Goal: Communication & Community: Answer question/provide support

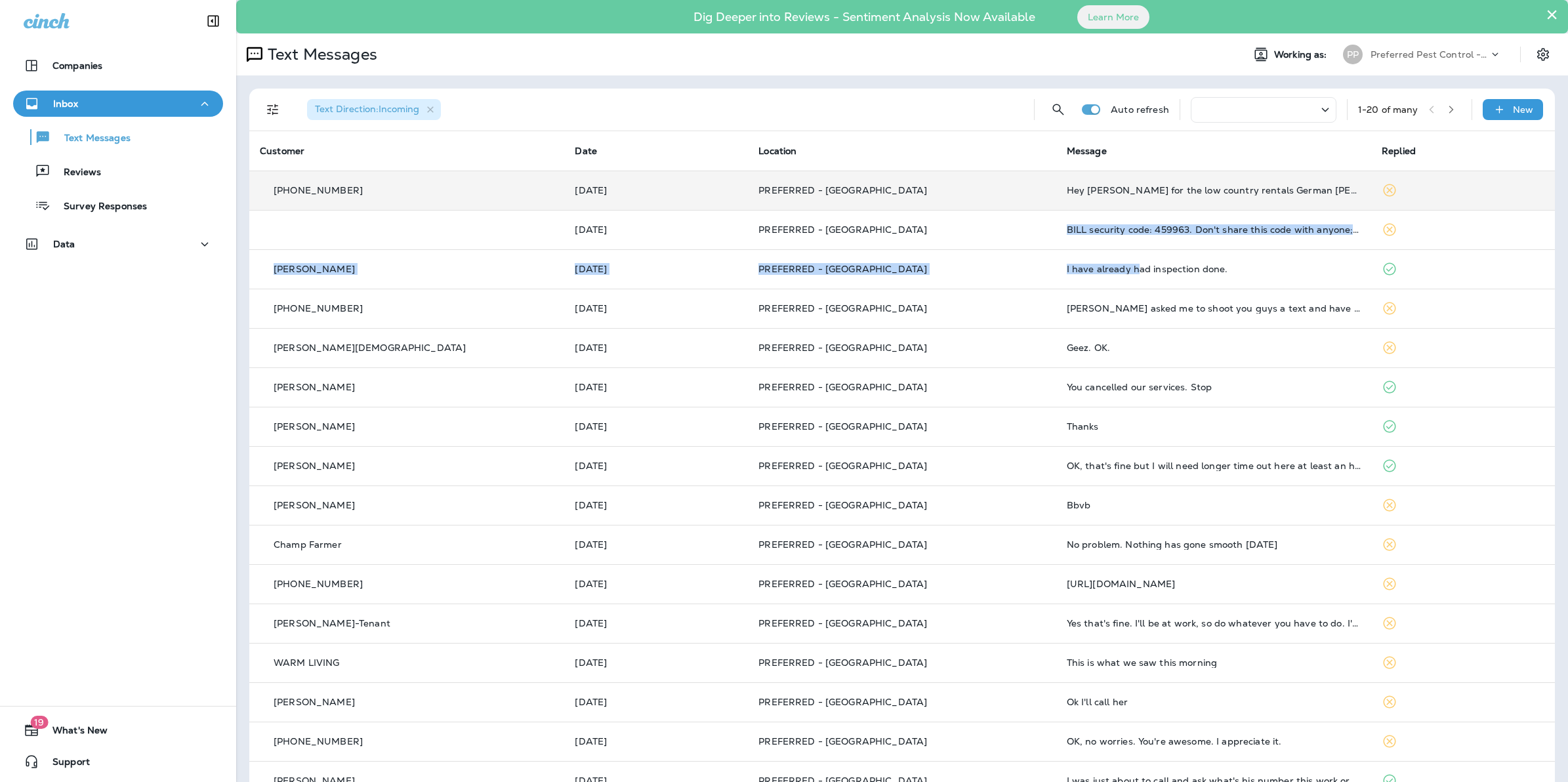
drag, startPoint x: 996, startPoint y: 228, endPoint x: 965, endPoint y: 202, distance: 40.5
click at [965, 202] on tbody "[PHONE_NUMBER] [DATE] PREFERRED - SAVANNAH Hey [PERSON_NAME] for the low countr…" at bounding box center [901, 565] width 1305 height 788
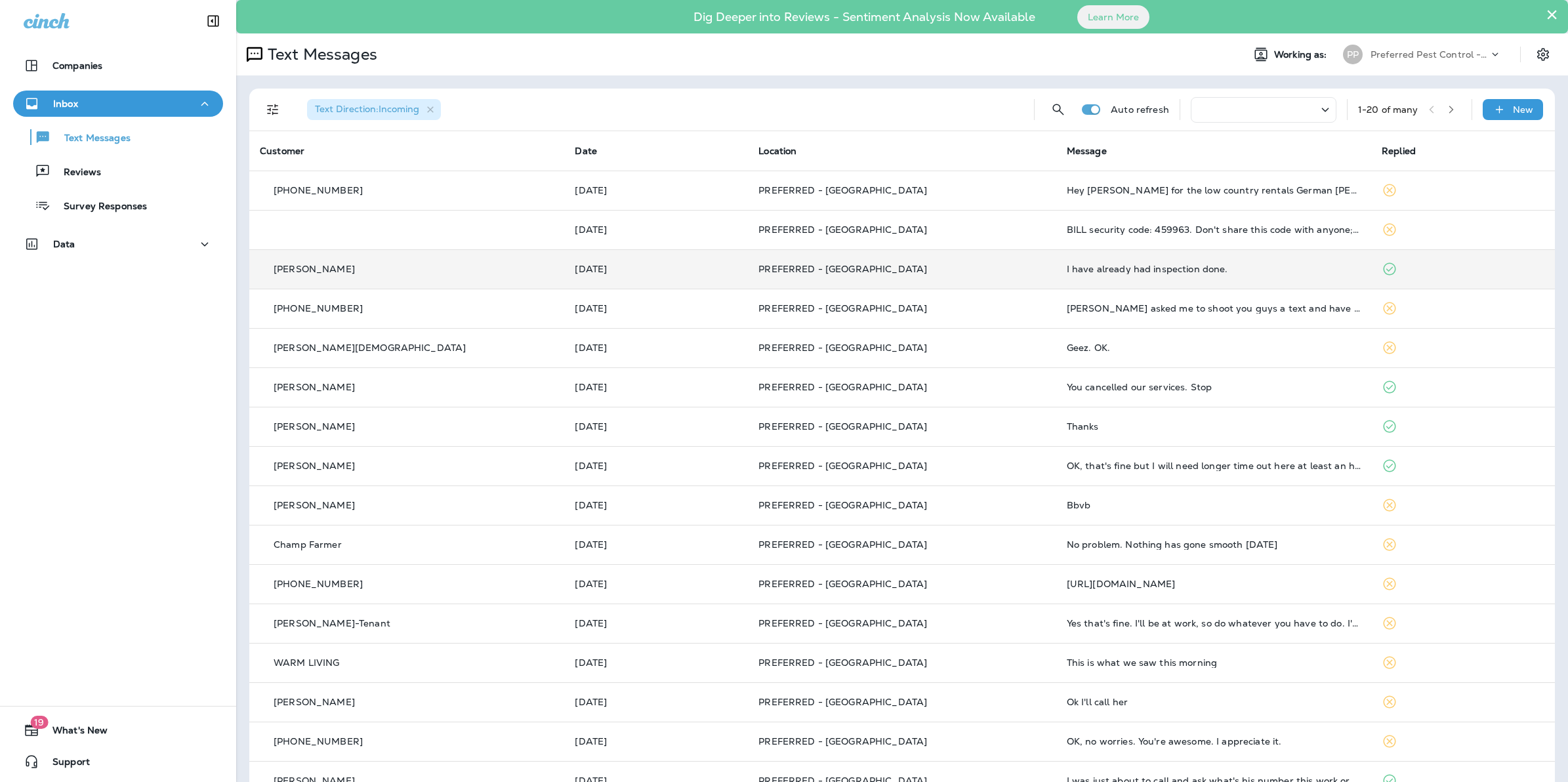
click at [1455, 276] on td at bounding box center [1463, 268] width 184 height 39
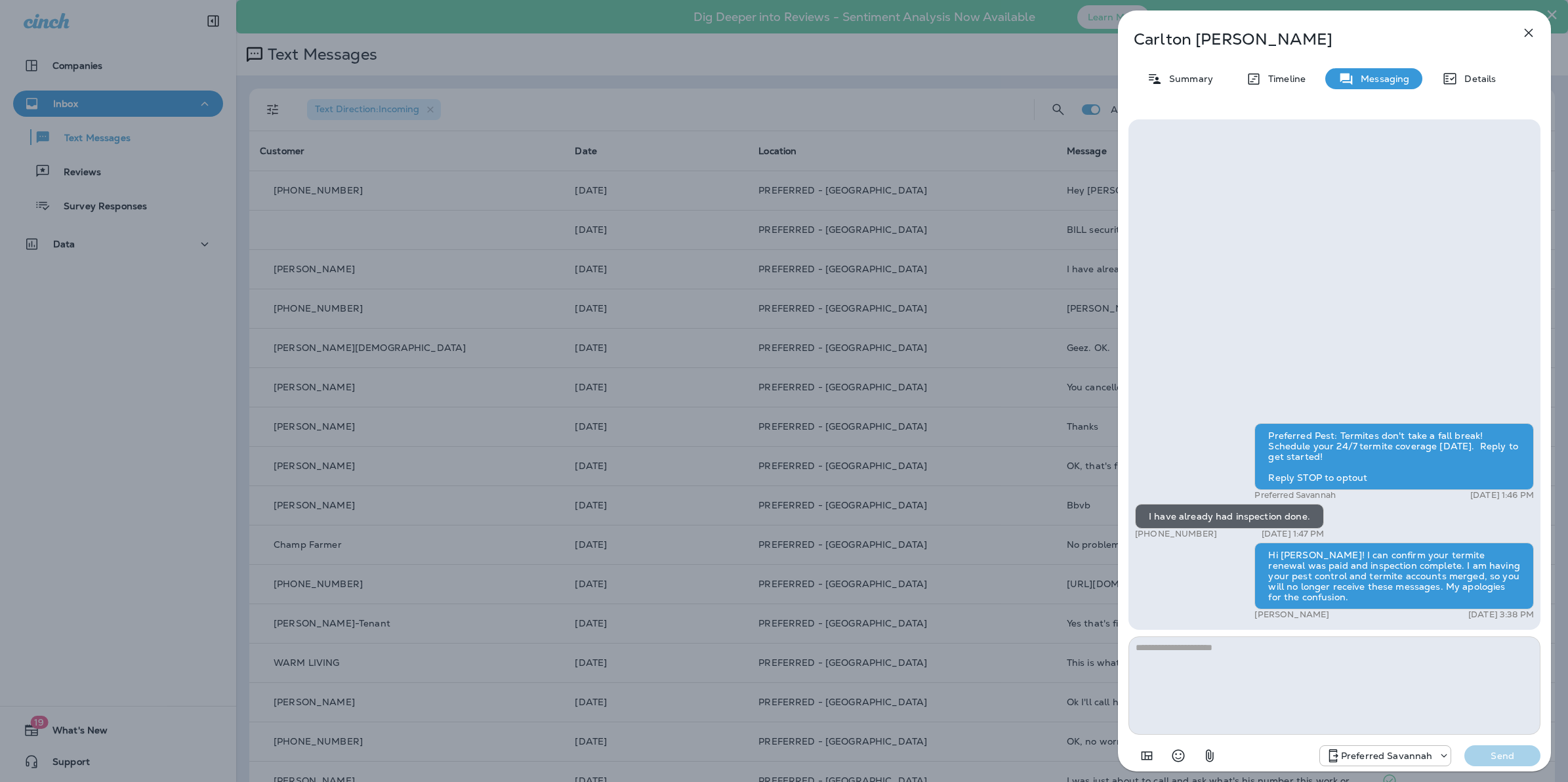
click at [1526, 37] on icon "button" at bounding box center [1529, 33] width 16 height 16
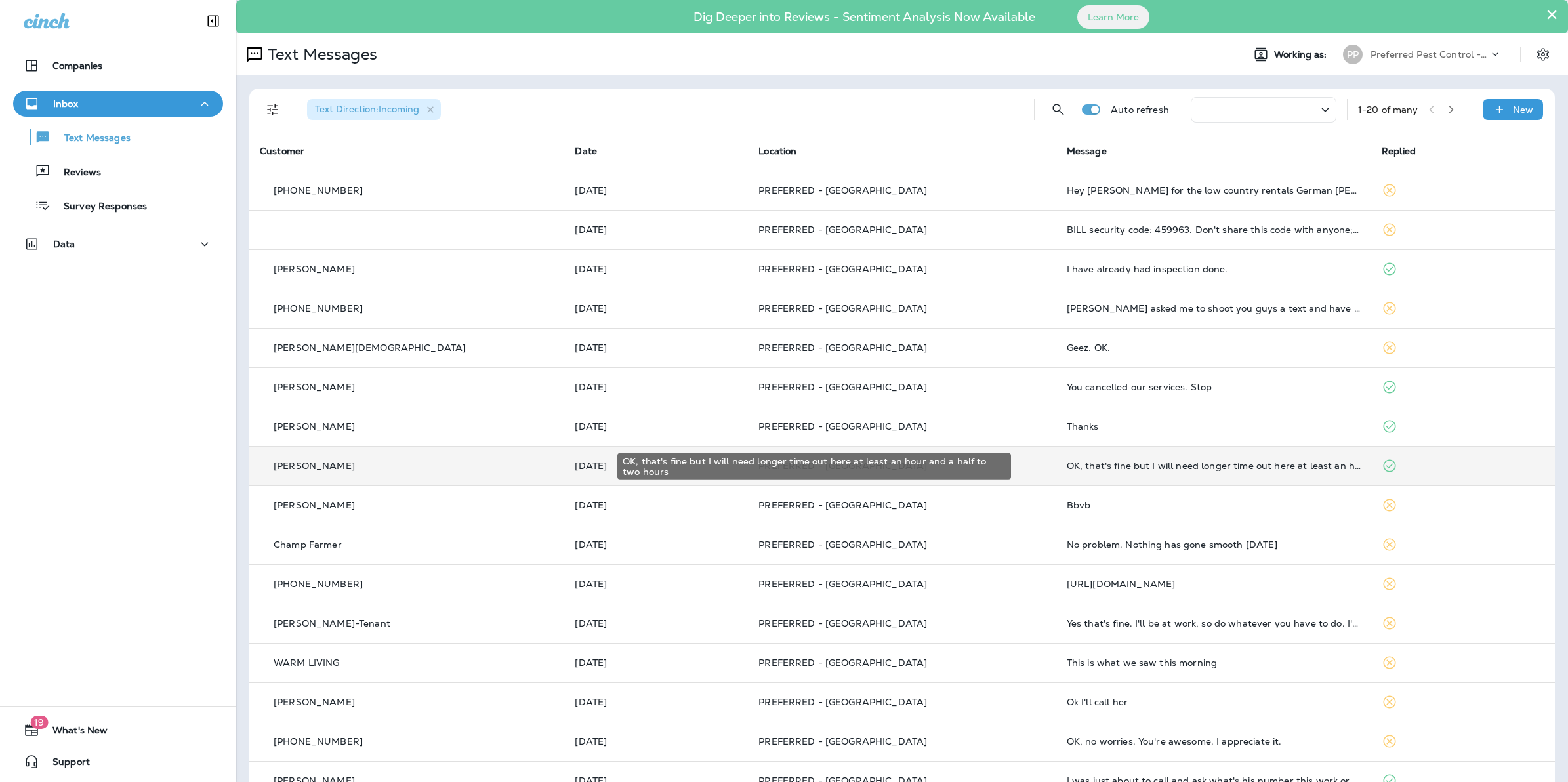
click at [1165, 461] on div "OK, that's fine but I will need longer time out here at least an hour and a hal…" at bounding box center [1214, 466] width 294 height 10
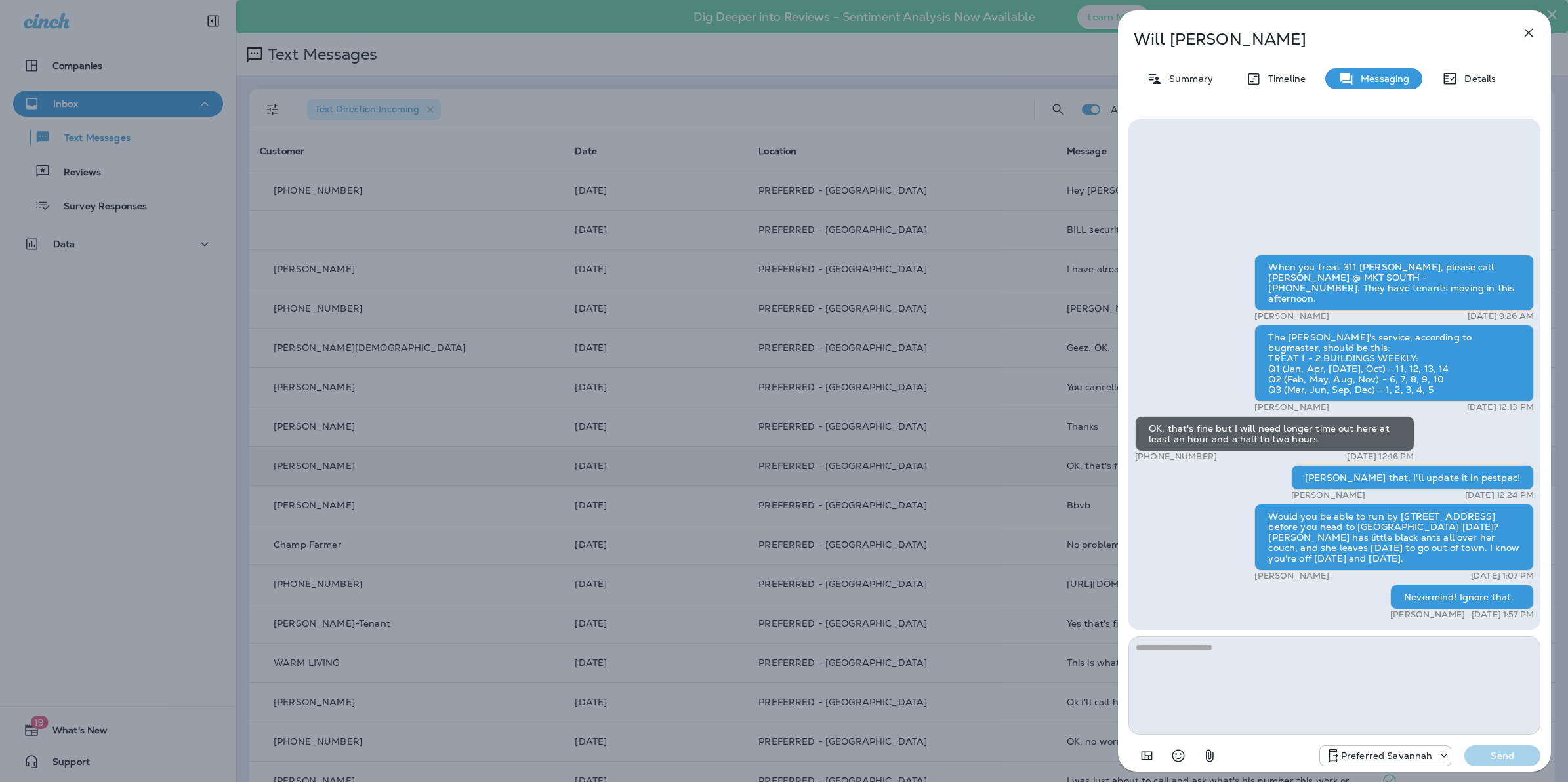
drag, startPoint x: 1293, startPoint y: 664, endPoint x: 1285, endPoint y: 664, distance: 8.0
click at [1289, 664] on textarea at bounding box center [1334, 685] width 412 height 98
drag, startPoint x: 1346, startPoint y: 658, endPoint x: 999, endPoint y: 719, distance: 352.3
click at [999, 719] on div "[PERSON_NAME] Summary Timeline Messaging Details When you treat 311 [PERSON_NAM…" at bounding box center [784, 391] width 1568 height 782
type textarea "**********"
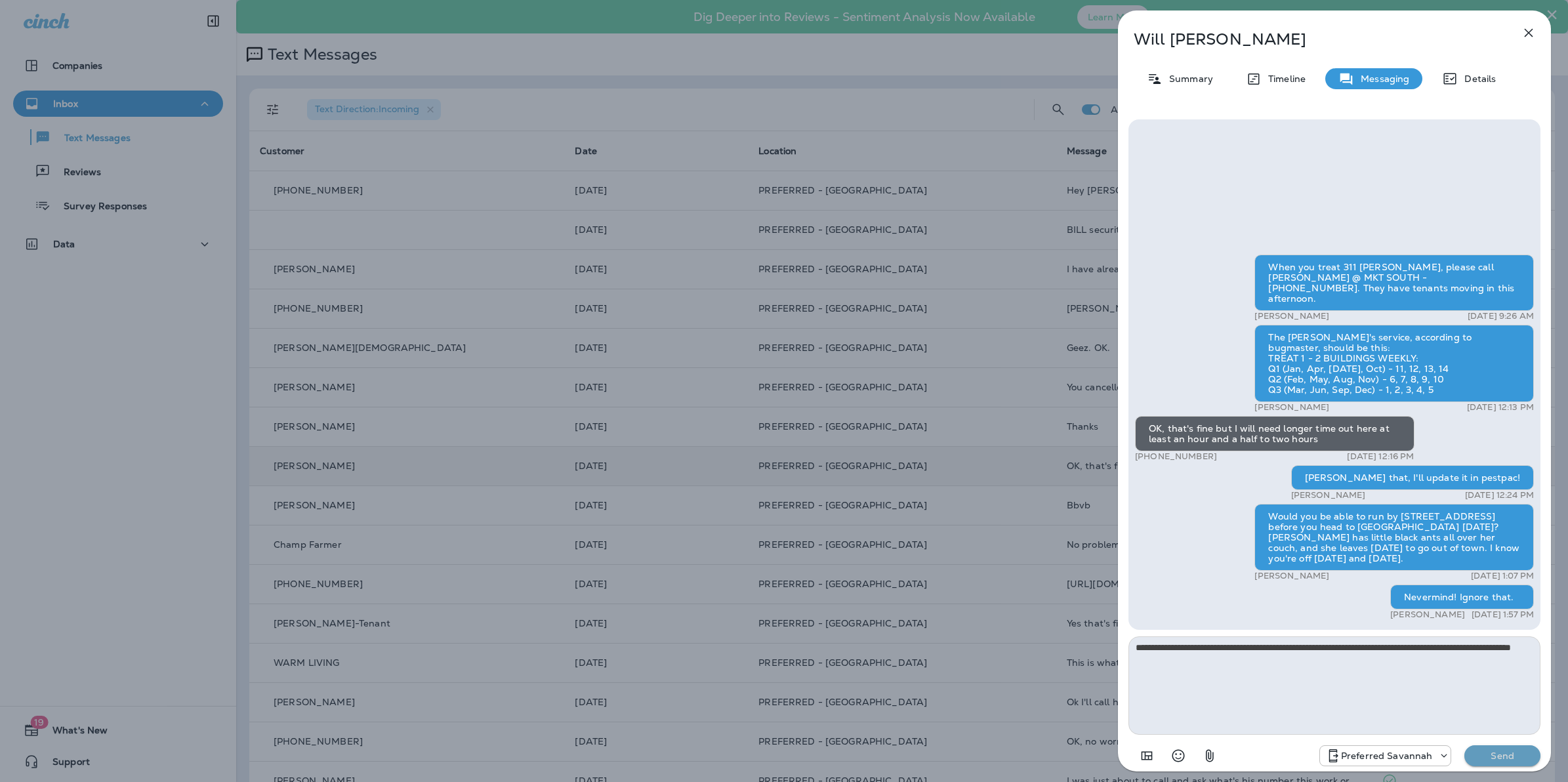
click at [1499, 752] on p "Send" at bounding box center [1502, 756] width 55 height 12
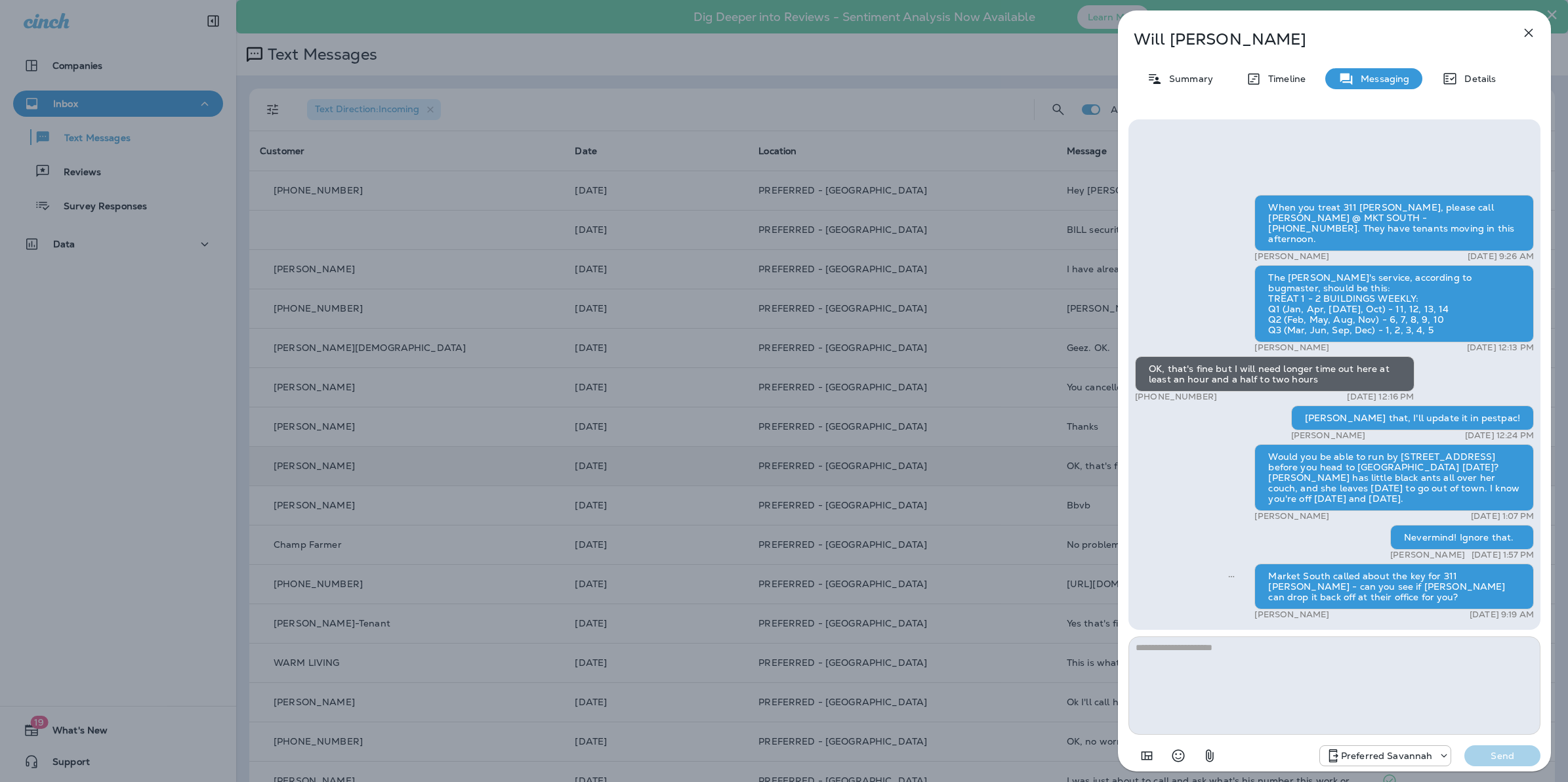
click at [654, 69] on div "[PERSON_NAME] Summary Timeline Messaging Details When you treat 311 [PERSON_NAM…" at bounding box center [784, 391] width 1568 height 782
